Goal: Task Accomplishment & Management: Manage account settings

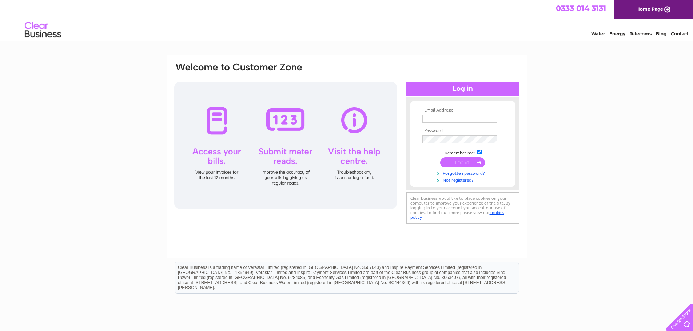
type input "accounts@ironsidefarrar.com"
click at [452, 161] on input "submit" at bounding box center [462, 162] width 45 height 10
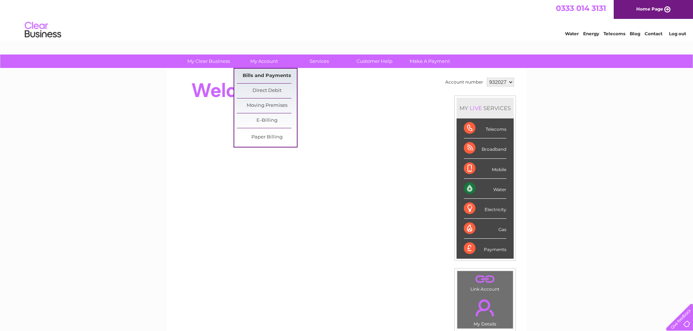
click at [260, 72] on link "Bills and Payments" at bounding box center [267, 76] width 60 height 15
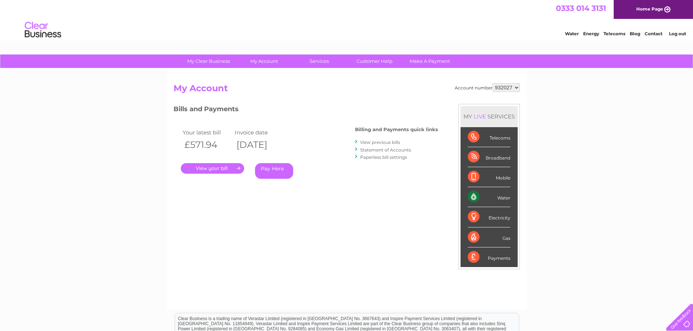
click at [225, 168] on link "." at bounding box center [212, 168] width 63 height 11
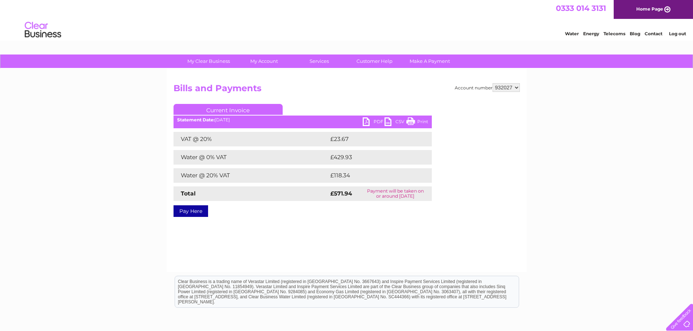
click at [376, 121] on link "PDF" at bounding box center [373, 122] width 22 height 11
